Goal: Information Seeking & Learning: Find specific fact

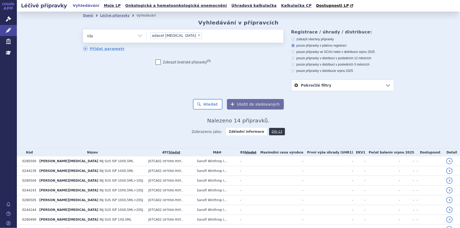
scroll to position [86, 0]
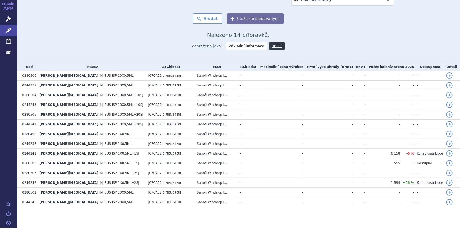
drag, startPoint x: 0, startPoint y: 0, endPoint x: 74, endPoint y: 33, distance: 80.9
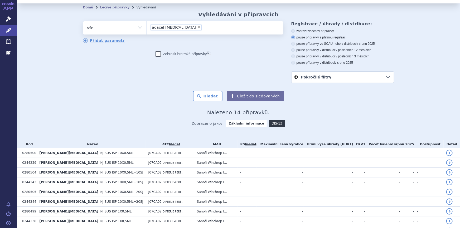
scroll to position [0, 0]
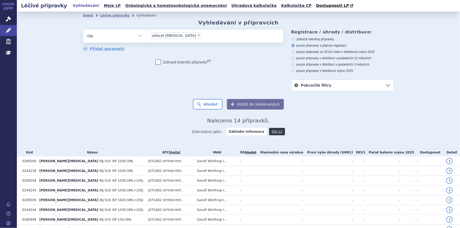
click at [197, 35] on span "×" at bounding box center [198, 35] width 3 height 3
click at [146, 35] on select "adacel polio" at bounding box center [146, 35] width 0 height 13
click at [169, 37] on ul at bounding box center [214, 35] width 137 height 11
click at [146, 37] on select "adacel polio" at bounding box center [146, 35] width 0 height 13
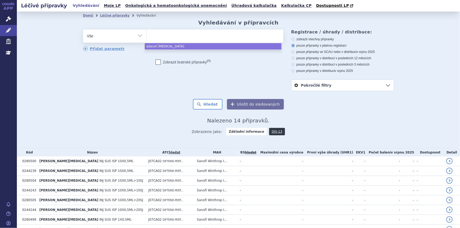
select select "adacel polio"
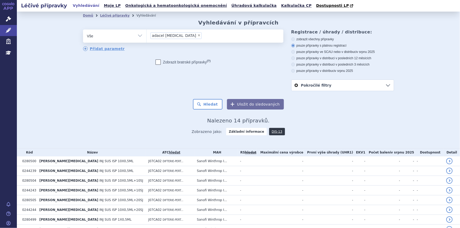
click at [38, 35] on div "Domů Léčivé přípravky Vyhledávání Vyhledávání v přípravcích odstranit Vše Přípr…" at bounding box center [238, 80] width 443 height 137
click at [197, 36] on span "×" at bounding box center [198, 35] width 3 height 3
click at [146, 36] on select "adacel polio" at bounding box center [146, 35] width 0 height 13
select select
drag, startPoint x: 113, startPoint y: 97, endPoint x: 145, endPoint y: 51, distance: 56.1
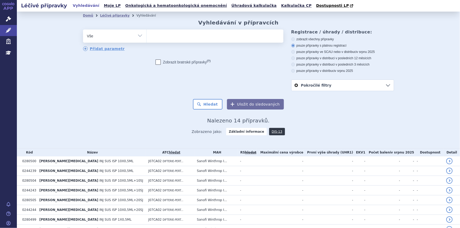
click at [115, 93] on form "odstranit Vše Přípravek/SUKL kód MAH VPOIS ATC/Aktivní látka (?)" at bounding box center [238, 70] width 311 height 80
click at [105, 82] on div "odstranit Vše Přípravek/SUKL kód MAH VPOIS ATC/Aktivní látka" at bounding box center [238, 61] width 311 height 62
click at [6, 18] on icon at bounding box center [8, 18] width 5 height 5
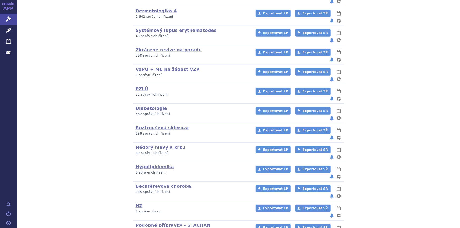
scroll to position [202, 0]
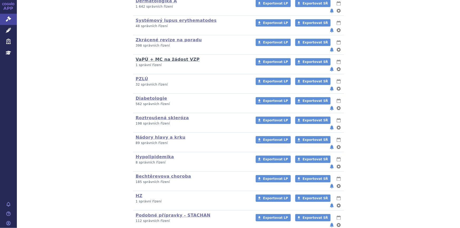
click at [158, 57] on link "VaPÚ + MC na žádost VZP" at bounding box center [168, 59] width 64 height 5
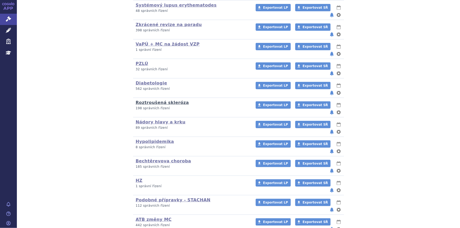
scroll to position [226, 0]
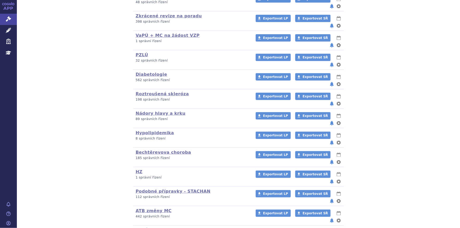
click at [153, 228] on link "VaPÚ na žádost VZP" at bounding box center [161, 230] width 50 height 5
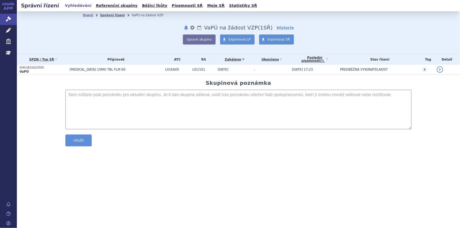
click at [112, 16] on link "Správní řízení" at bounding box center [112, 15] width 25 height 4
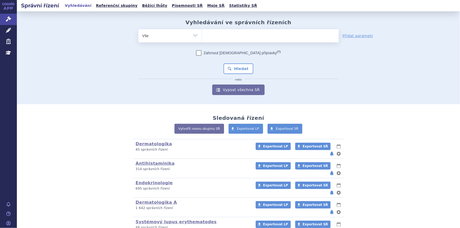
click at [212, 36] on ul at bounding box center [270, 34] width 137 height 11
click at [202, 36] on select at bounding box center [202, 35] width 0 height 13
type input "za"
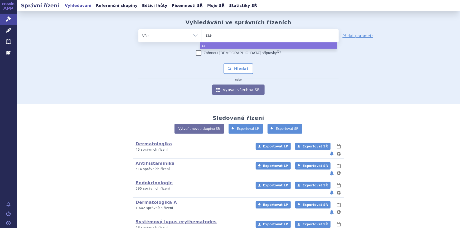
type input "zaes"
type input "zaesc"
type input "zaesca"
select select "zaesca"
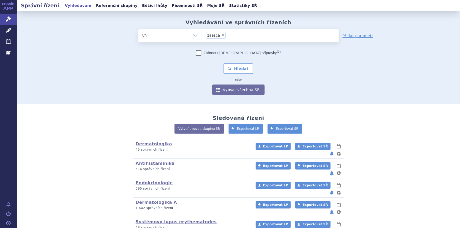
type input "zaesca"
select select
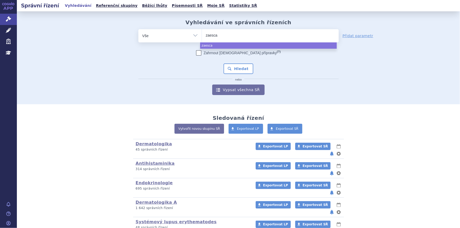
type input "zaesc"
type input "zaes"
type input "zae"
type input "za"
type input "zave"
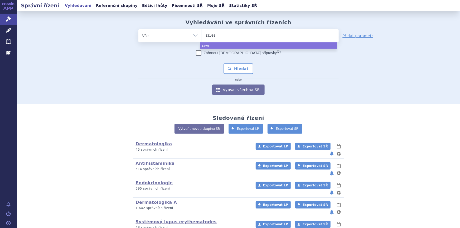
type input "zavesc"
type input "zavesca"
select select "zavesca"
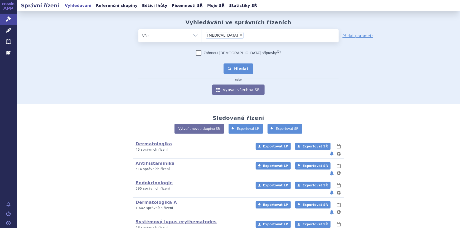
click at [240, 69] on button "Hledat" at bounding box center [238, 68] width 30 height 11
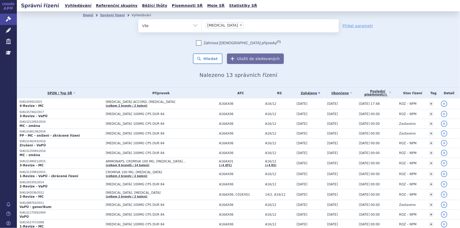
click at [130, 61] on div "odstranit Vše Spisová značka Typ SŘ" at bounding box center [238, 41] width 311 height 45
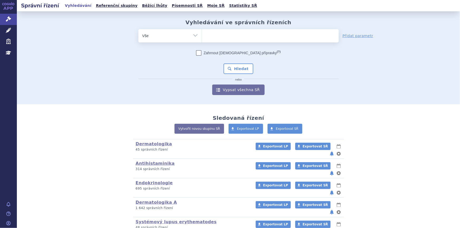
click at [246, 35] on ul at bounding box center [270, 34] width 137 height 11
click at [202, 35] on select at bounding box center [202, 35] width 0 height 13
click at [8, 30] on icon at bounding box center [8, 30] width 5 height 5
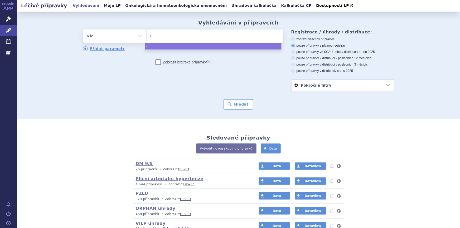
type input "in"
type input "inf"
type input "infl"
type input "influ"
type input "influv"
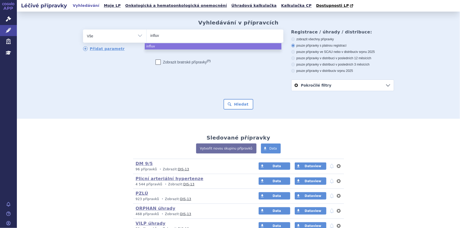
type input "influva"
type input "influvac"
select select "influvac"
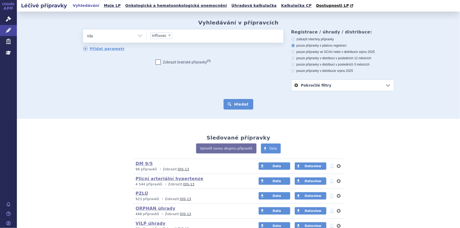
click at [236, 106] on button "Hledat" at bounding box center [238, 104] width 30 height 11
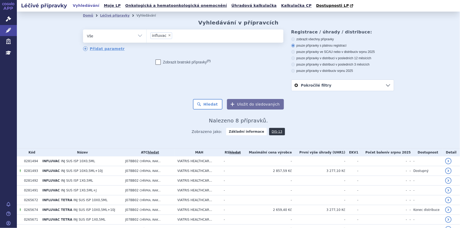
scroll to position [27, 0]
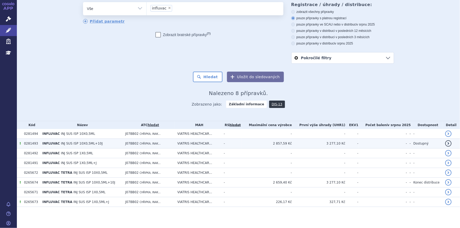
click at [172, 143] on td "J07BB02 CHŘIPKA, INAK..." at bounding box center [149, 144] width 52 height 10
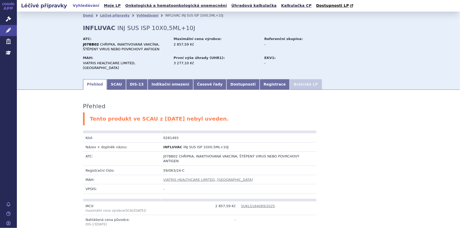
click at [250, 117] on div "Tento produkt ve SCAU z 01.08.2025 nebyl uveden." at bounding box center [238, 119] width 311 height 13
click at [238, 154] on span "CHŘIPKA, INAKTIVOVANÁ VAKCÍNA, ŠTĚPENÝ VIRUS NEBO POVRCHOVÝ ANTIGEN" at bounding box center [231, 158] width 136 height 9
click at [31, 55] on div "Domů Léčivé přípravky Vyhledávání INFLUVAC INJ SUS ISP 10X0,5ML+10J INFLUVAC IN…" at bounding box center [238, 45] width 443 height 67
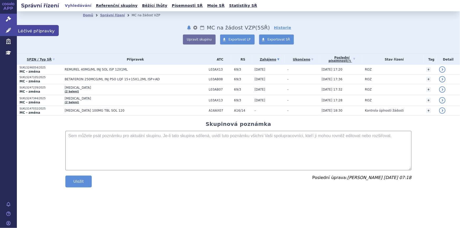
click at [8, 32] on icon at bounding box center [8, 30] width 5 height 5
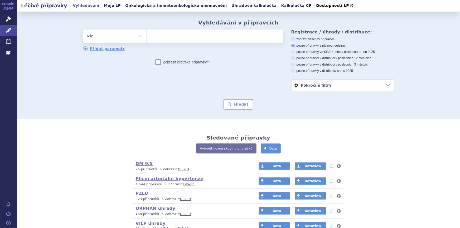
click at [185, 35] on ul at bounding box center [214, 35] width 137 height 11
click at [146, 35] on select at bounding box center [146, 35] width 0 height 13
click at [177, 40] on ul at bounding box center [214, 35] width 137 height 11
click at [146, 40] on select at bounding box center [146, 35] width 0 height 13
type input "va"
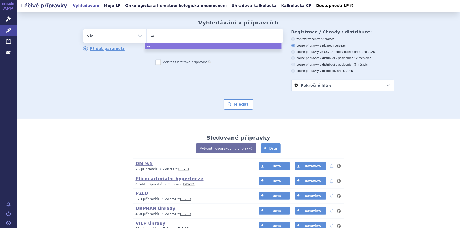
type input "vax"
type input "vaxi"
type input "vaxigr"
type input "vaxigri"
type input "vaxigrip"
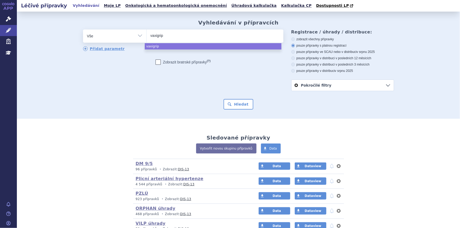
select select "vaxigrip"
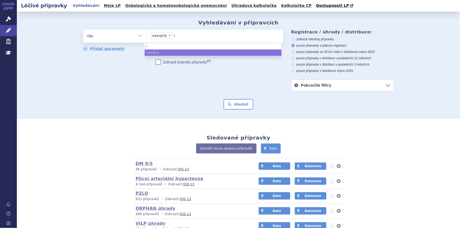
type input "in"
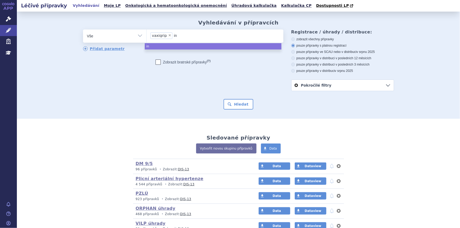
type input "inf"
type input "infl"
type input "influv"
type input "influvyc"
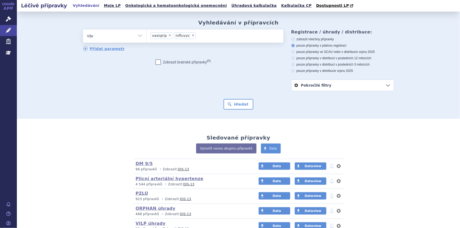
type input "influvyc"
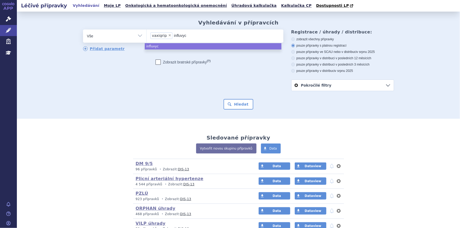
type input "influvy"
type input "influv"
type input "influva"
type input "influvac"
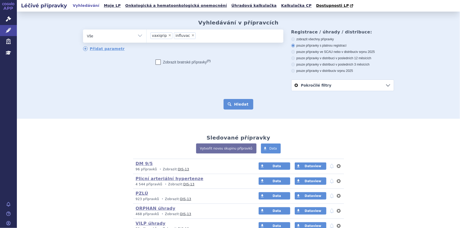
click at [227, 105] on button "Hledat" at bounding box center [238, 104] width 30 height 11
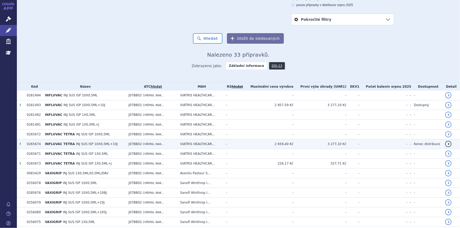
scroll to position [103, 0]
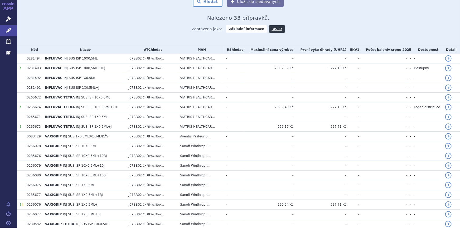
drag, startPoint x: 116, startPoint y: 66, endPoint x: 85, endPoint y: 11, distance: 63.3
click at [116, 65] on td "INFLUVAC INJ SUS ISP 10X0,5ML+10J" at bounding box center [84, 68] width 84 height 10
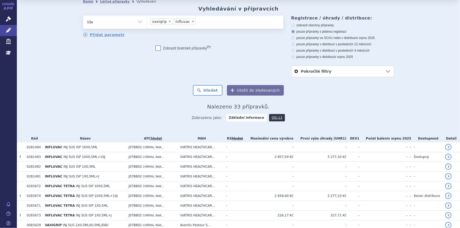
scroll to position [0, 0]
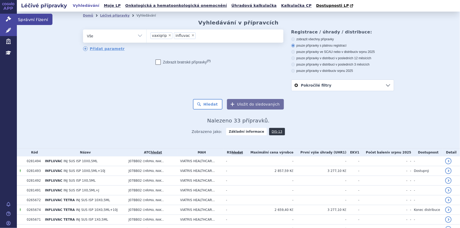
click at [6, 20] on icon at bounding box center [8, 18] width 5 height 5
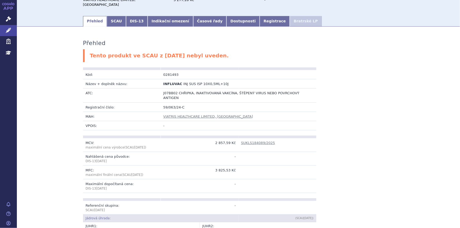
scroll to position [48, 0]
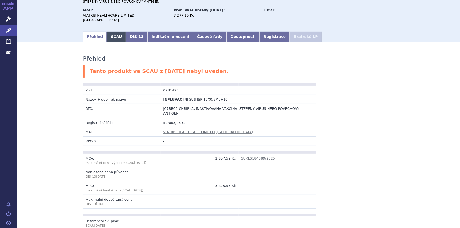
click at [115, 34] on link "SCAU" at bounding box center [116, 37] width 19 height 11
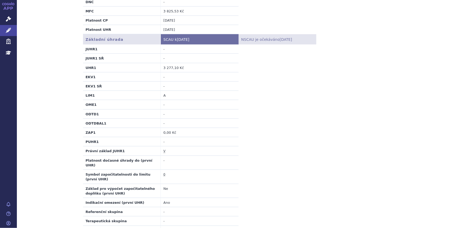
scroll to position [192, 0]
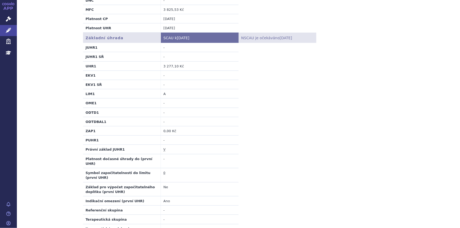
click at [163, 148] on abbr "V" at bounding box center [164, 150] width 2 height 4
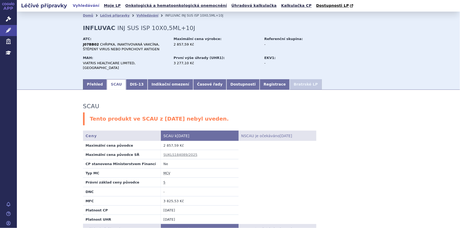
scroll to position [0, 0]
click at [151, 80] on link "Indikační omezení" at bounding box center [171, 84] width 46 height 11
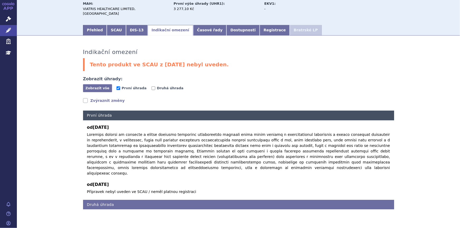
scroll to position [58, 0]
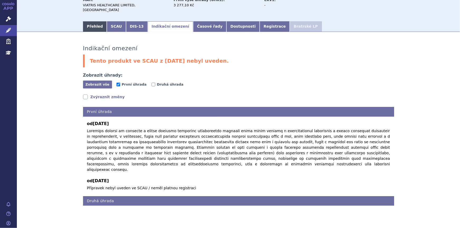
click at [95, 22] on link "Přehled" at bounding box center [95, 26] width 24 height 11
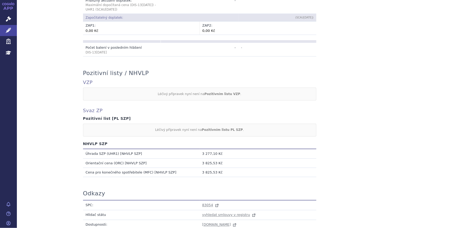
scroll to position [441, 0]
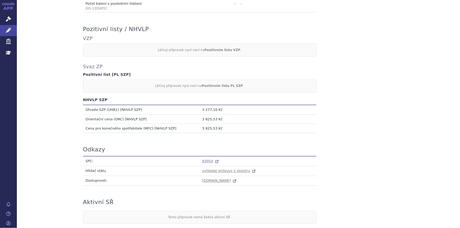
click at [207, 159] on span "83054" at bounding box center [207, 161] width 11 height 4
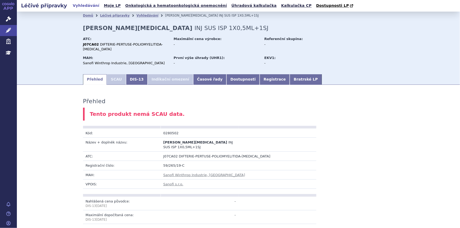
click at [188, 108] on div "Tento produkt nemá SCAU data." at bounding box center [238, 114] width 311 height 13
click at [200, 111] on div "Tento produkt nemá SCAU data." at bounding box center [238, 114] width 311 height 13
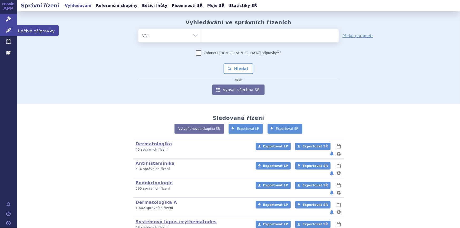
click at [6, 28] on icon at bounding box center [8, 30] width 5 height 5
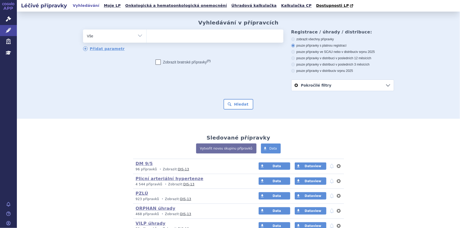
click at [216, 40] on ul at bounding box center [214, 35] width 137 height 11
click at [146, 40] on select at bounding box center [146, 35] width 0 height 13
paste input "0209483"
type input "0209483"
select select "0209483"
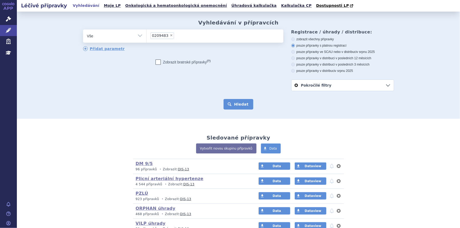
click at [227, 103] on button "Hledat" at bounding box center [238, 104] width 30 height 11
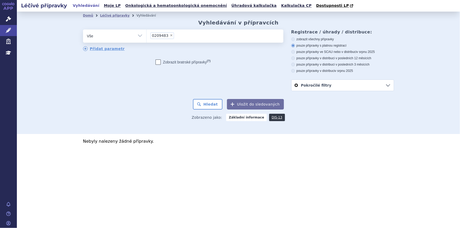
click at [170, 35] on span "×" at bounding box center [171, 35] width 3 height 3
click at [146, 35] on select "0209483" at bounding box center [146, 35] width 0 height 13
select select
type input "0272255"
select select "0272255"
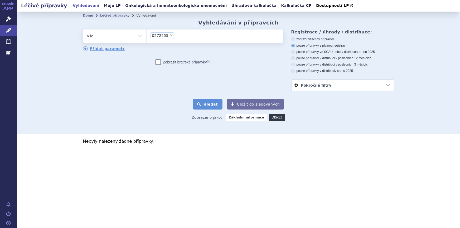
click at [214, 103] on button "Hledat" at bounding box center [208, 104] width 30 height 11
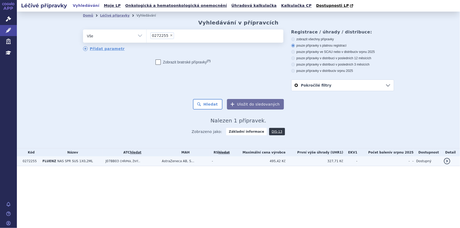
click at [158, 163] on td "J07BB03 CHŘIPKA, ŽIVÝ..." at bounding box center [131, 162] width 56 height 10
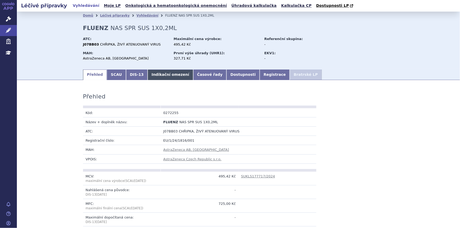
click at [152, 73] on link "Indikační omezení" at bounding box center [171, 75] width 46 height 11
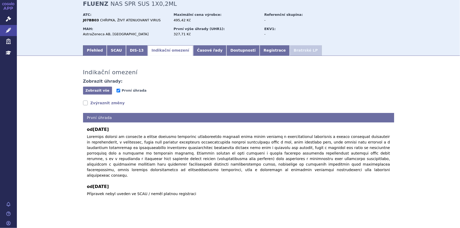
scroll to position [25, 0]
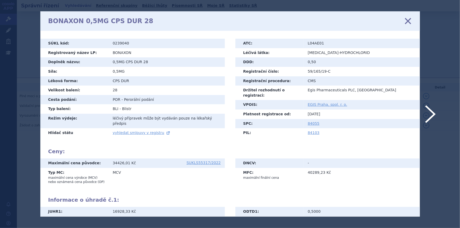
click at [405, 22] on icon at bounding box center [407, 21] width 11 height 11
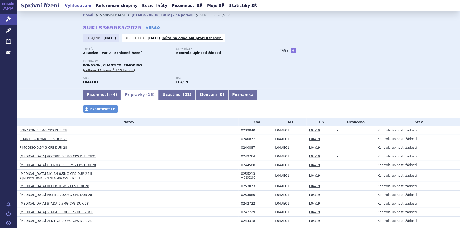
click at [109, 16] on link "Správní řízení" at bounding box center [112, 15] width 25 height 4
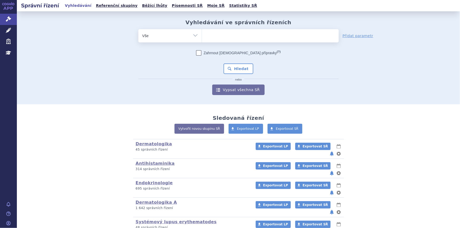
drag, startPoint x: 7, startPoint y: 31, endPoint x: 156, endPoint y: 29, distance: 149.7
click at [7, 31] on icon at bounding box center [8, 30] width 5 height 5
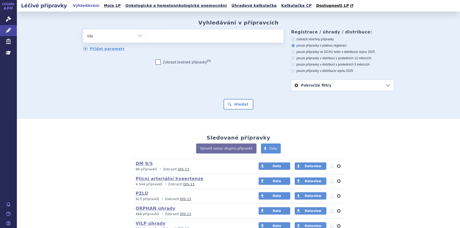
click at [211, 40] on ul at bounding box center [214, 35] width 137 height 11
click at [146, 40] on select at bounding box center [146, 35] width 0 height 13
paste input "0103073"
type input "0103073"
select select "0103073"
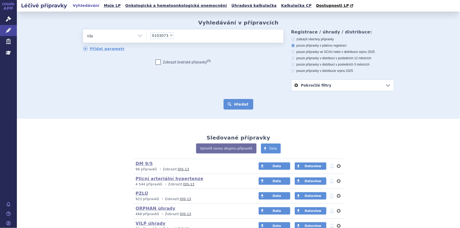
click at [233, 105] on button "Hledat" at bounding box center [238, 104] width 30 height 11
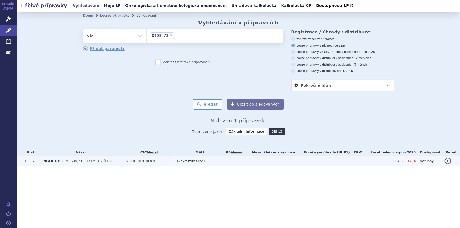
click at [119, 162] on td "ENGERIX-B 20MCG INJ SUS 1X1ML+STŘ+SJ" at bounding box center [80, 162] width 82 height 10
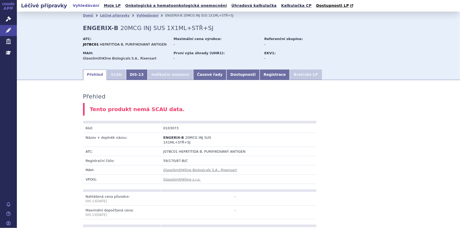
drag, startPoint x: 143, startPoint y: 16, endPoint x: 184, endPoint y: 31, distance: 43.3
click at [143, 16] on link "Vyhledávání" at bounding box center [147, 16] width 22 height 4
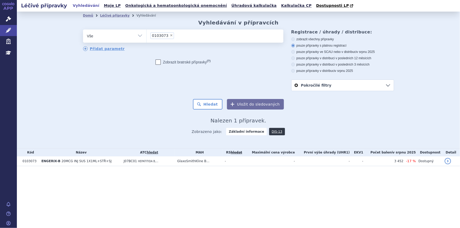
click at [170, 35] on span "×" at bounding box center [171, 35] width 3 height 3
click at [146, 35] on select "0103073" at bounding box center [146, 35] width 0 height 13
select select
type input "0027868"
select select "0027868"
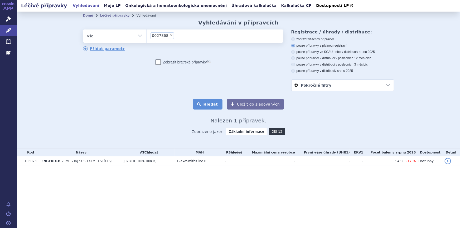
click at [213, 107] on button "Hledat" at bounding box center [208, 104] width 30 height 11
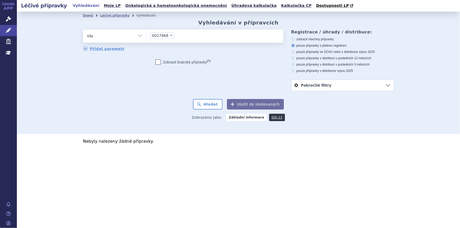
click at [170, 35] on span "×" at bounding box center [171, 35] width 3 height 3
click at [146, 35] on select "0027868" at bounding box center [146, 35] width 0 height 13
select select
type input "0209483"
select select "0209483"
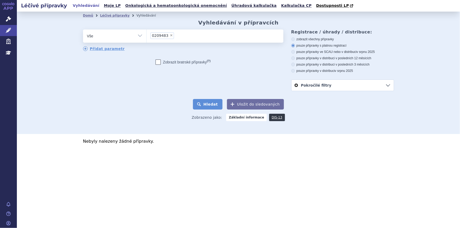
click at [213, 101] on button "Hledat" at bounding box center [208, 104] width 30 height 11
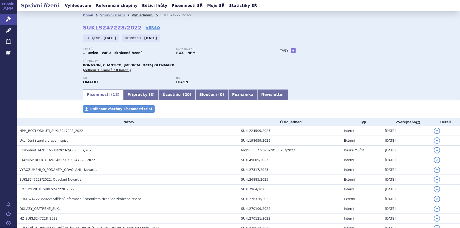
click at [132, 16] on link "Vyhledávání" at bounding box center [142, 15] width 22 height 4
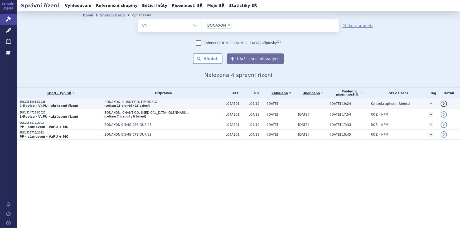
click at [160, 101] on span "BONAXON, CHANTICO, FIMODIGO…" at bounding box center [163, 102] width 119 height 4
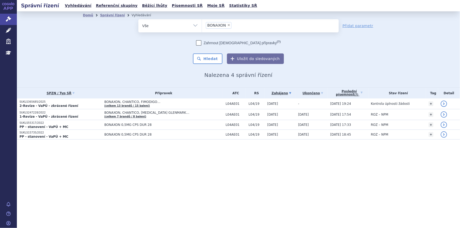
click at [228, 25] on span "×" at bounding box center [228, 24] width 3 height 3
click at [202, 25] on select "BONAXON" at bounding box center [202, 25] width 0 height 13
select select
click at [228, 27] on ul at bounding box center [270, 24] width 137 height 11
click at [202, 27] on select "BONAXON" at bounding box center [202, 25] width 0 height 13
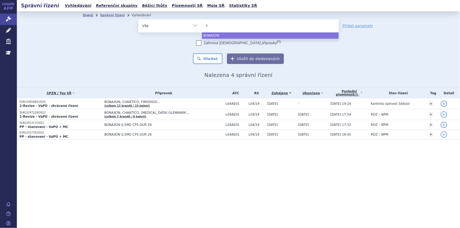
type input "vy"
type input "vyl"
type input "vylo"
type input "vyloy"
select select "vyloy"
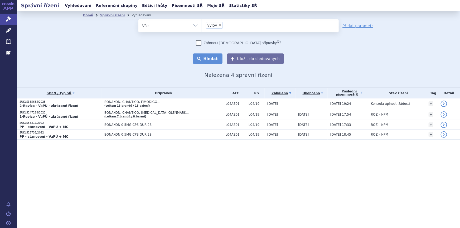
click at [210, 62] on button "Hledat" at bounding box center [208, 58] width 30 height 11
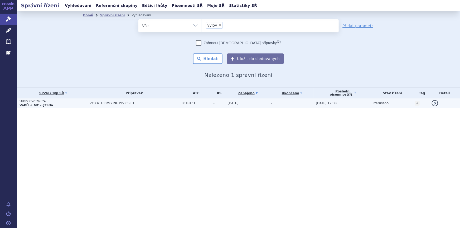
click at [223, 105] on td "-" at bounding box center [218, 104] width 14 height 10
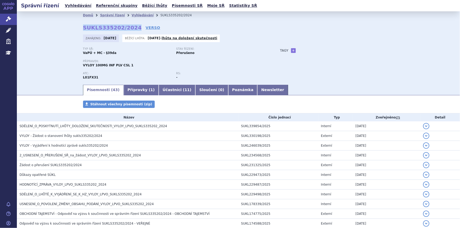
drag, startPoint x: 81, startPoint y: 28, endPoint x: 130, endPoint y: 28, distance: 49.0
click at [130, 28] on strong "SUKLS335202/2024" at bounding box center [112, 28] width 59 height 6
copy strong "SUKLS335202/2024"
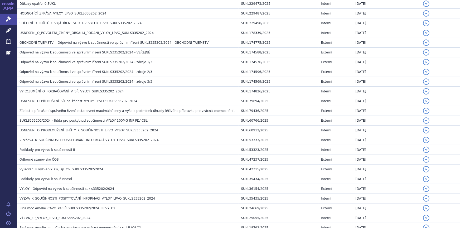
scroll to position [127, 0]
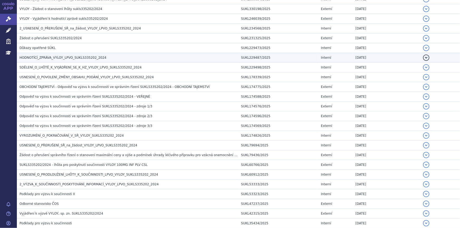
drag, startPoint x: 33, startPoint y: 58, endPoint x: 42, endPoint y: 59, distance: 8.5
click at [33, 58] on span "HODNOTÍCÍ_ZPRÁVA_VYLOY_LPVO_SUKLS335202_2024" at bounding box center [62, 58] width 87 height 4
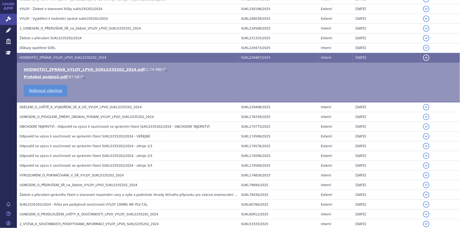
click at [163, 69] on link "🔍" at bounding box center [165, 69] width 4 height 4
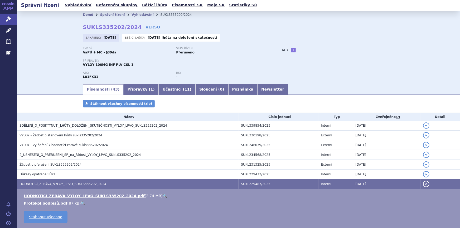
scroll to position [0, 0]
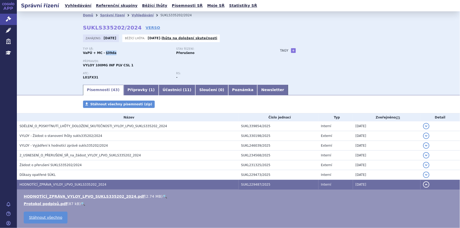
drag, startPoint x: 101, startPoint y: 53, endPoint x: 110, endPoint y: 54, distance: 8.4
click at [110, 54] on strong "VaPÚ + MC - §39da" at bounding box center [99, 53] width 33 height 4
copy strong "§39da"
click at [131, 90] on link "Přípravky ( 1 )" at bounding box center [141, 90] width 35 height 11
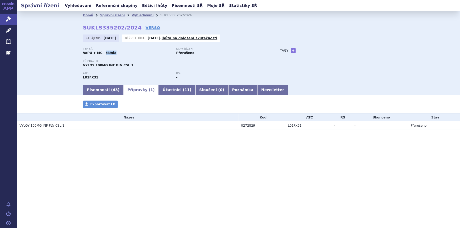
click at [51, 125] on link "VYLOY 100MG INF PLV CSL 1" at bounding box center [41, 126] width 45 height 4
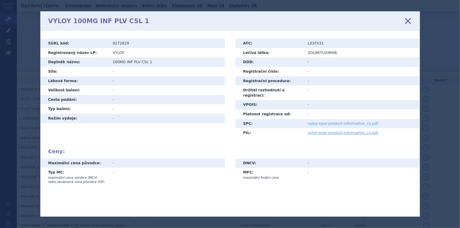
click at [331, 121] on link "vyloy-epar-product-information_cs.pdf" at bounding box center [343, 123] width 70 height 4
click at [410, 20] on icon at bounding box center [407, 21] width 11 height 11
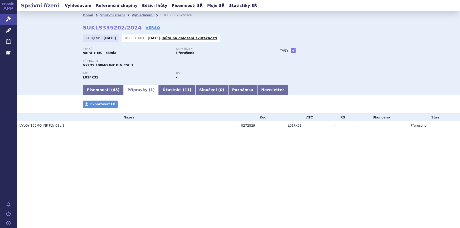
click at [290, 126] on td "L01FX31" at bounding box center [308, 125] width 46 height 9
copy td "L01FX31"
click at [134, 16] on link "Vyhledávání" at bounding box center [142, 15] width 22 height 4
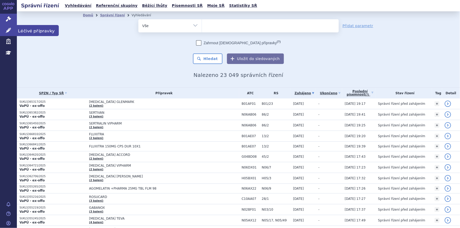
click at [9, 31] on icon at bounding box center [8, 30] width 5 height 5
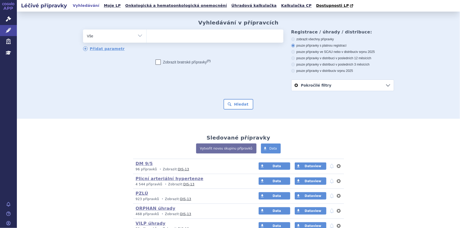
click at [178, 35] on ul at bounding box center [214, 35] width 137 height 11
click at [146, 35] on select at bounding box center [146, 35] width 0 height 13
click at [175, 39] on ul at bounding box center [214, 35] width 137 height 11
click at [146, 39] on select at bounding box center [146, 35] width 0 height 13
paste input "L01FX31"
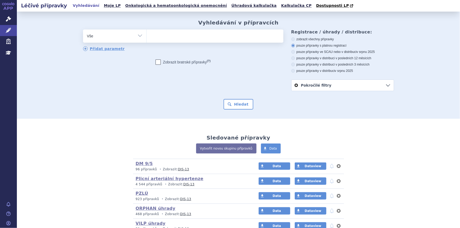
type input "L01FX31"
select select "L01FX31"
click at [239, 106] on button "Hledat" at bounding box center [238, 104] width 30 height 11
